Goal: Task Accomplishment & Management: Use online tool/utility

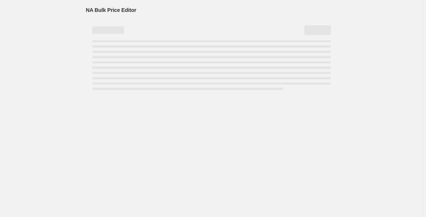
click at [52, 43] on div "NA Bulk Price Editor. This page is ready NA Bulk Price Editor" at bounding box center [211, 108] width 423 height 217
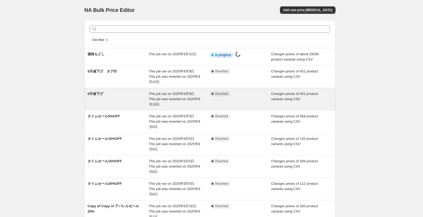
click at [156, 102] on span "This job ran on 2025年9月9日. This job was reverted on 2025年9月10日." at bounding box center [174, 99] width 51 height 15
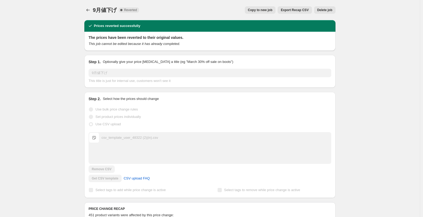
scroll to position [63, 0]
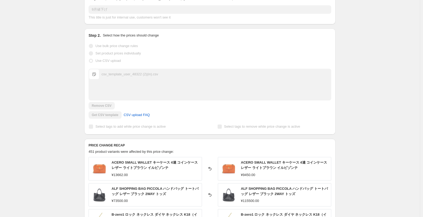
click at [182, 78] on div "csv_template_user_48322 (2)(in).csv csv_template_user_48322 (2)(in).csv" at bounding box center [210, 74] width 242 height 11
click at [95, 75] on span "csv_template_user_48322 (2)(in).csv" at bounding box center [94, 74] width 11 height 11
click at [127, 75] on div "csv_template_user_48322 (2)(in).csv" at bounding box center [130, 74] width 57 height 5
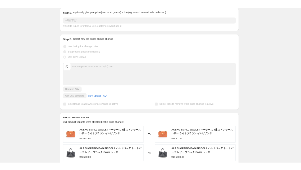
scroll to position [0, 0]
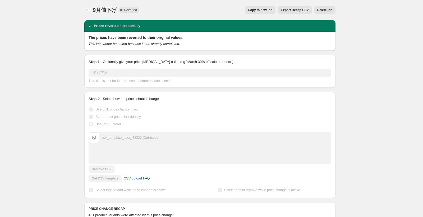
click at [292, 10] on span "Export Recap CSV" at bounding box center [295, 10] width 28 height 4
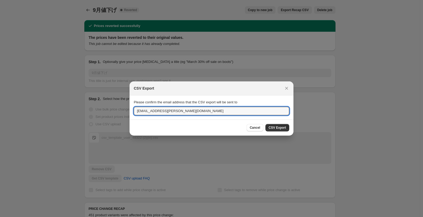
drag, startPoint x: 166, startPoint y: 110, endPoint x: 100, endPoint y: 113, distance: 66.5
type input "shota.nimura.s@brandoff.co.jp"
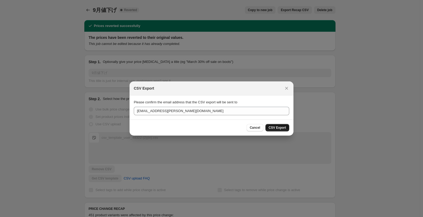
click at [281, 129] on span "CSV Export" at bounding box center [277, 128] width 17 height 4
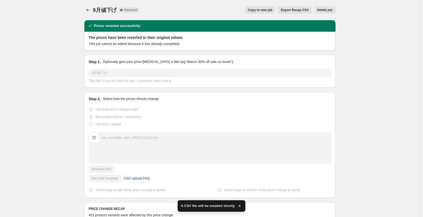
click at [67, 69] on div "9月値下げ. This page is ready 9月値下げ Complete Reverted Copy to new job Export Recap …" at bounding box center [210, 191] width 420 height 382
click at [18, 31] on div "9月値下げ. This page is ready 9月値下げ Complete Reverted Copy to new job Export Recap …" at bounding box center [210, 191] width 420 height 382
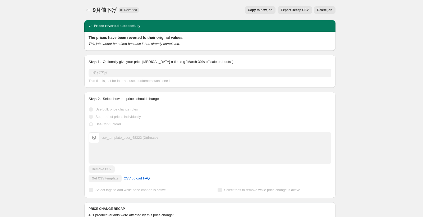
click at [68, 21] on div "9月値下げ. This page is ready 9月値下げ Complete Reverted Copy to new job Export Recap …" at bounding box center [210, 191] width 420 height 382
click at [59, 48] on div "9月値下げ. This page is ready 9月値下げ Complete Reverted Copy to new job Export Recap …" at bounding box center [210, 191] width 420 height 382
click at [69, 19] on div "9月値下げ. This page is ready 9月値下げ Complete Reverted Copy to new job Export Recap …" at bounding box center [210, 191] width 420 height 382
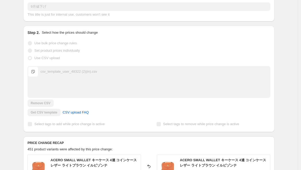
scroll to position [100, 0]
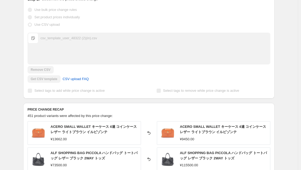
click at [53, 79] on div "Get CSV template CSV upload FAQ" at bounding box center [149, 78] width 243 height 7
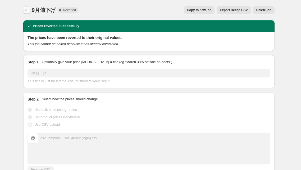
click at [26, 8] on icon "Price change jobs" at bounding box center [26, 9] width 5 height 5
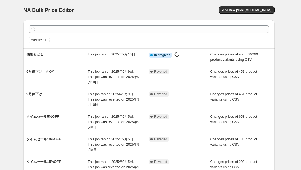
click at [167, 16] on div "NA Bulk Price Editor. This page is ready NA Bulk Price Editor Add new price cha…" at bounding box center [148, 10] width 251 height 20
click at [235, 9] on span "Add new price [MEDICAL_DATA]" at bounding box center [246, 10] width 49 height 4
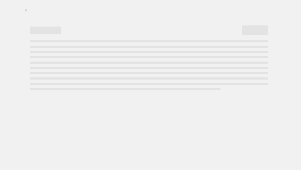
select select "percentage"
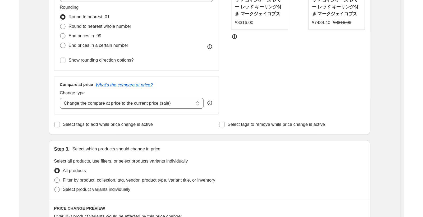
scroll to position [137, 0]
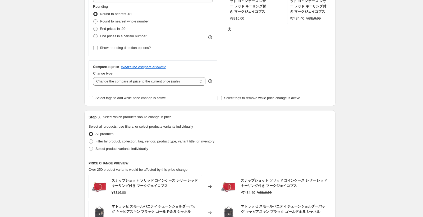
click at [58, 117] on div "Create new price change job. This page is ready Create new price change job Dra…" at bounding box center [210, 131] width 420 height 537
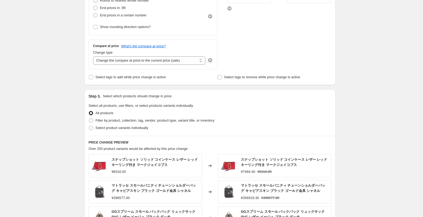
scroll to position [0, 0]
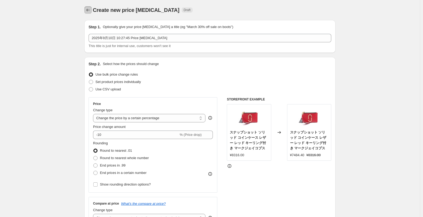
click at [86, 11] on button "Price change jobs" at bounding box center [87, 9] width 7 height 7
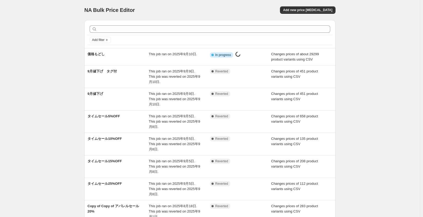
click at [19, 27] on div "NA Bulk Price Editor. This page is ready NA Bulk Price Editor Add new price [ME…" at bounding box center [210, 160] width 420 height 320
click at [46, 54] on div "NA Bulk Price Editor. This page is ready NA Bulk Price Editor Add new price [ME…" at bounding box center [210, 160] width 420 height 320
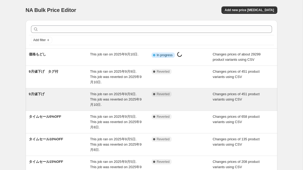
click at [125, 99] on span "This job ran on 2025年9月9日. This job was reverted on 2025年9月10日." at bounding box center [115, 99] width 51 height 15
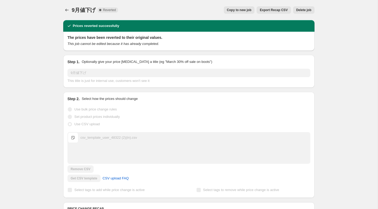
click at [35, 31] on div "9月値下げ. This page is ready 9月値下げ Complete Reverted Copy to new job Export Recap …" at bounding box center [189, 191] width 378 height 382
drag, startPoint x: 123, startPoint y: 26, endPoint x: 61, endPoint y: 22, distance: 62.3
click at [61, 22] on div "Prices reverted successfully The prices have been reverted to their original va…" at bounding box center [187, 183] width 256 height 334
click at [59, 26] on div "Prices reverted successfully The prices have been reverted to their original va…" at bounding box center [187, 183] width 256 height 334
drag, startPoint x: 74, startPoint y: 27, endPoint x: 132, endPoint y: 24, distance: 58.0
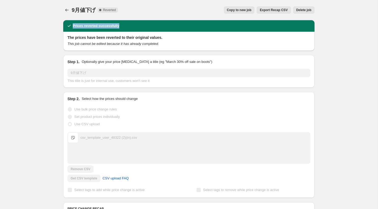
click at [132, 24] on div "Prices reverted successfully" at bounding box center [188, 25] width 245 height 5
click at [29, 73] on div "9月値下げ. This page is ready 9月値下げ Complete Reverted Copy to new job Export Recap …" at bounding box center [189, 191] width 378 height 382
click at [65, 11] on icon "Price change jobs" at bounding box center [66, 9] width 5 height 5
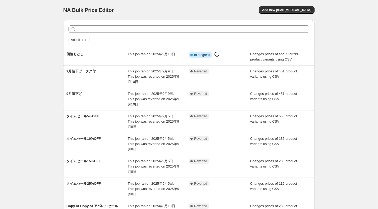
click at [302, 58] on div "NA Bulk Price Editor. This page is ready NA Bulk Price Editor Add new price [ME…" at bounding box center [189, 160] width 264 height 320
click at [51, 55] on div "NA Bulk Price Editor. This page is ready NA Bulk Price Editor Add new price [ME…" at bounding box center [189, 160] width 378 height 320
click at [38, 55] on div "NA Bulk Price Editor. This page is ready NA Bulk Price Editor Add new price [ME…" at bounding box center [189, 160] width 378 height 320
click at [40, 26] on div "NA Bulk Price Editor. This page is ready NA Bulk Price Editor Add new price [ME…" at bounding box center [189, 160] width 378 height 320
click at [96, 9] on span "NA Bulk Price Editor" at bounding box center [88, 10] width 51 height 6
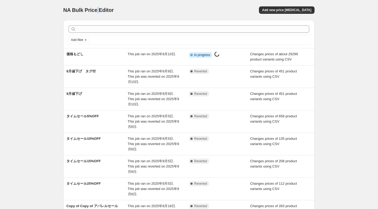
click at [96, 9] on span "NA Bulk Price Editor" at bounding box center [88, 10] width 51 height 6
click at [24, 29] on div "NA Bulk Price Editor. This page is ready NA Bulk Price Editor Add new price [ME…" at bounding box center [189, 160] width 378 height 320
click at [77, 12] on span "NA Bulk Price Editor" at bounding box center [88, 10] width 51 height 6
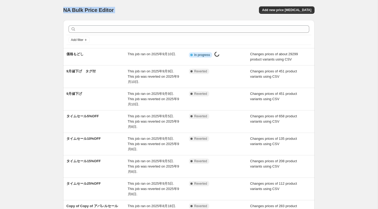
click at [77, 12] on span "NA Bulk Price Editor" at bounding box center [88, 10] width 51 height 6
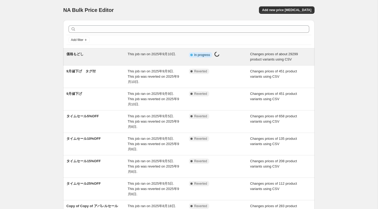
drag, startPoint x: 54, startPoint y: 48, endPoint x: 87, endPoint y: 61, distance: 35.9
click at [54, 48] on div "NA Bulk Price Editor. This page is ready NA Bulk Price Editor Add new price [ME…" at bounding box center [189, 160] width 378 height 320
click at [96, 58] on div "価格もどし" at bounding box center [96, 57] width 61 height 11
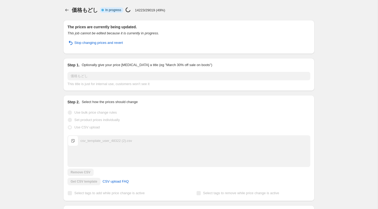
click at [107, 28] on h2 "The prices are currently being updated." at bounding box center [188, 26] width 243 height 5
click at [42, 67] on div "価格もどし. This page is ready 価格もどし Info Partially complete In progress Price [MEDI…" at bounding box center [189, 136] width 378 height 272
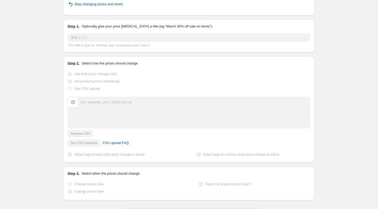
scroll to position [62, 0]
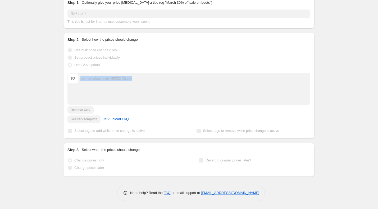
drag, startPoint x: 156, startPoint y: 81, endPoint x: 58, endPoint y: 78, distance: 97.9
click at [58, 78] on div "価格もどし. This page is ready 価格もどし Info Partially complete In progress Price [MEDI…" at bounding box center [189, 74] width 264 height 272
click at [58, 79] on div "価格もどし. This page is ready 価格もどし Info Partially complete In progress Price [MEDI…" at bounding box center [189, 74] width 264 height 272
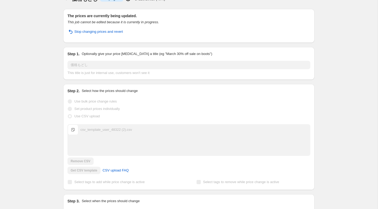
scroll to position [0, 0]
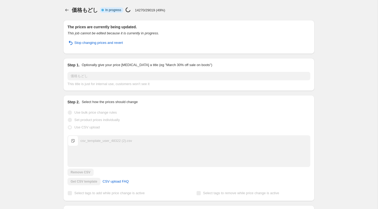
click at [51, 61] on div "価格もどし. This page is ready 価格もどし Info Partially complete In progress Price [MEDI…" at bounding box center [189, 136] width 378 height 272
click at [32, 30] on div "価格もどし. This page is ready 価格もどし Info Partially complete In progress Price [MEDI…" at bounding box center [189, 136] width 378 height 272
click at [39, 38] on div "価格もどし. This page is ready 価格もどし Info Partially complete In progress Price [MEDI…" at bounding box center [189, 136] width 378 height 272
click at [47, 33] on div "価格もどし. This page is ready 価格もどし Info Partially complete In progress Price [MEDI…" at bounding box center [189, 136] width 378 height 272
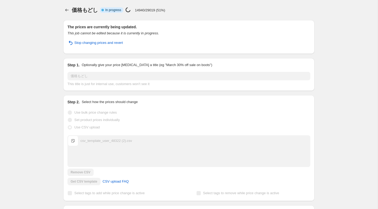
click at [51, 26] on div "価格もどし. This page is ready 価格もどし Info Partially complete In progress Price [MEDI…" at bounding box center [189, 136] width 378 height 272
click at [216, 12] on div "価格もどし Info Partially complete In progress Price [MEDICAL_DATA] in progress... 1…" at bounding box center [193, 9] width 243 height 7
drag, startPoint x: 153, startPoint y: 145, endPoint x: 59, endPoint y: 142, distance: 93.4
click at [59, 142] on div "The prices are currently being updated. This job cannot be edited because it is…" at bounding box center [187, 128] width 256 height 224
click at [60, 142] on div "The prices are currently being updated. This job cannot be edited because it is…" at bounding box center [187, 128] width 256 height 224
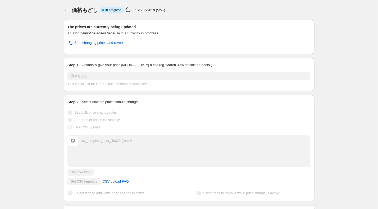
click at [55, 51] on div "価格もどし. This page is ready 価格もどし Info Partially complete In progress Price [MEDI…" at bounding box center [189, 136] width 378 height 272
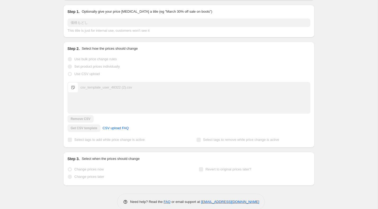
scroll to position [62, 0]
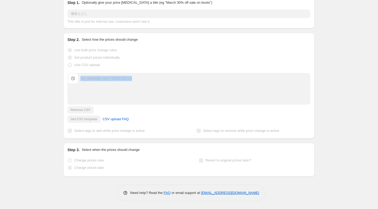
drag, startPoint x: 151, startPoint y: 77, endPoint x: 76, endPoint y: 80, distance: 75.5
click at [76, 80] on div "csv_template_user_48322 (2).csv csv_template_user_48322 (2).csv" at bounding box center [189, 78] width 242 height 11
click at [50, 88] on div "価格もどし. This page is ready 価格もどし Info Partially complete In progress Price [MEDI…" at bounding box center [189, 74] width 378 height 272
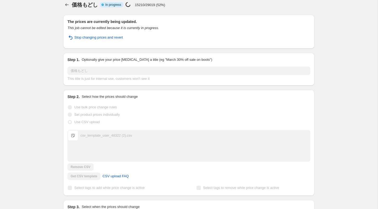
scroll to position [0, 0]
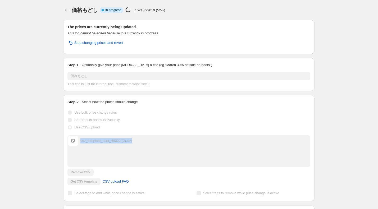
drag, startPoint x: 159, startPoint y: 144, endPoint x: 80, endPoint y: 143, distance: 79.4
click at [80, 143] on div "csv_template_user_48322 (2).csv csv_template_user_48322 (2).csv" at bounding box center [189, 141] width 242 height 11
click at [38, 68] on div "価格もどし. This page is ready 価格もどし Info Partially complete In progress Price [MEDI…" at bounding box center [189, 136] width 378 height 272
click at [38, 67] on div "価格もどし. This page is ready 価格もどし Info Partially complete In progress Price [MEDI…" at bounding box center [189, 136] width 378 height 272
click at [58, 106] on div "価格もどし. This page is ready 価格もどし Info Partially complete In progress Price [MEDI…" at bounding box center [189, 136] width 264 height 272
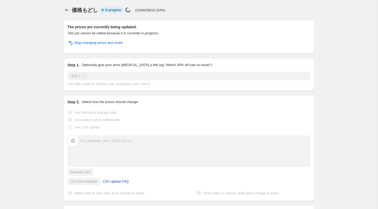
click at [124, 169] on span "CSV upload FAQ" at bounding box center [116, 181] width 26 height 5
